Goal: Navigation & Orientation: Find specific page/section

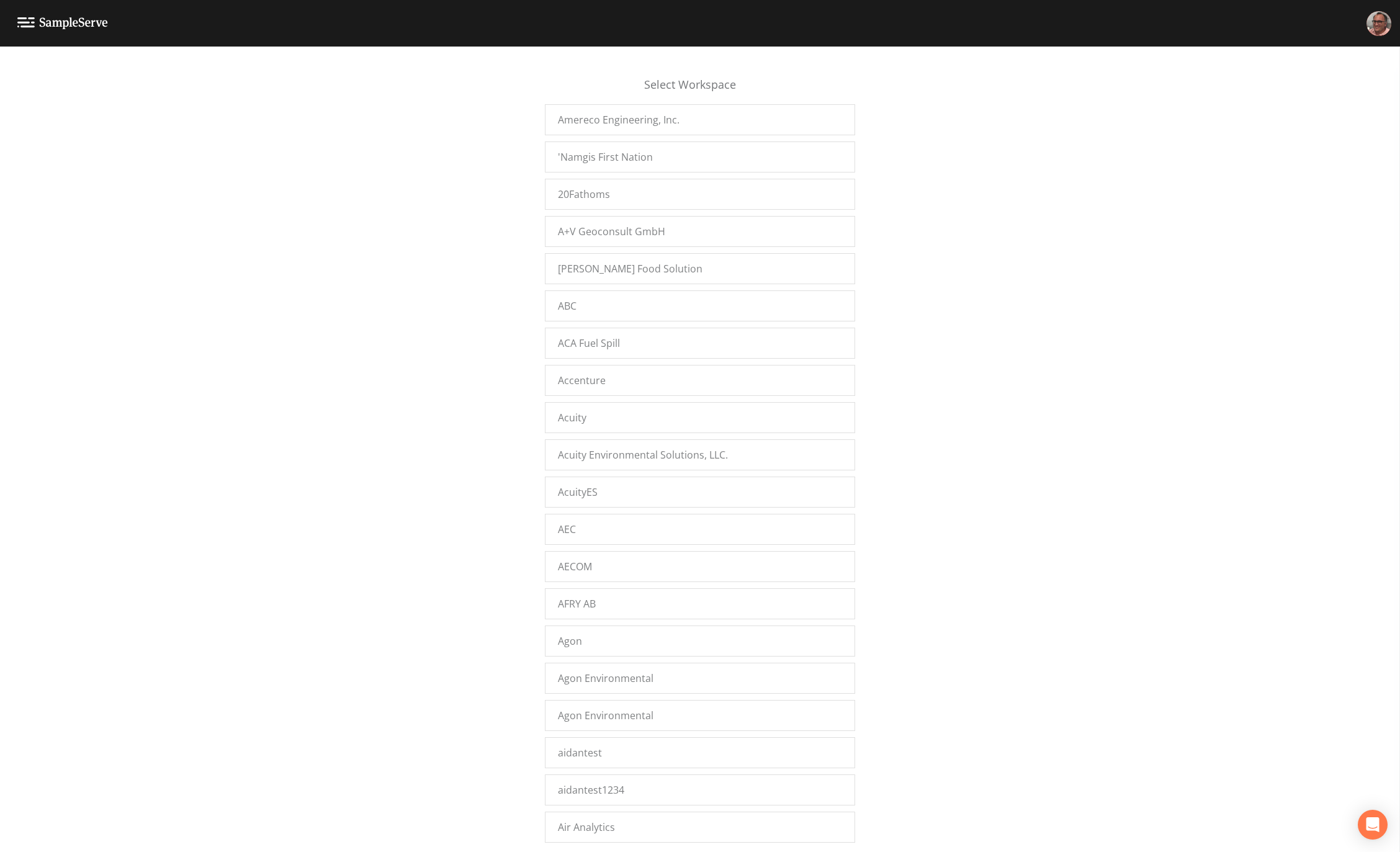
click at [328, 426] on div "Select Workspace Amereco Engineering, Inc. 'Namgis First Nation 20Fathoms A+V G…" at bounding box center [700, 452] width 1400 height 790
